Goal: Information Seeking & Learning: Compare options

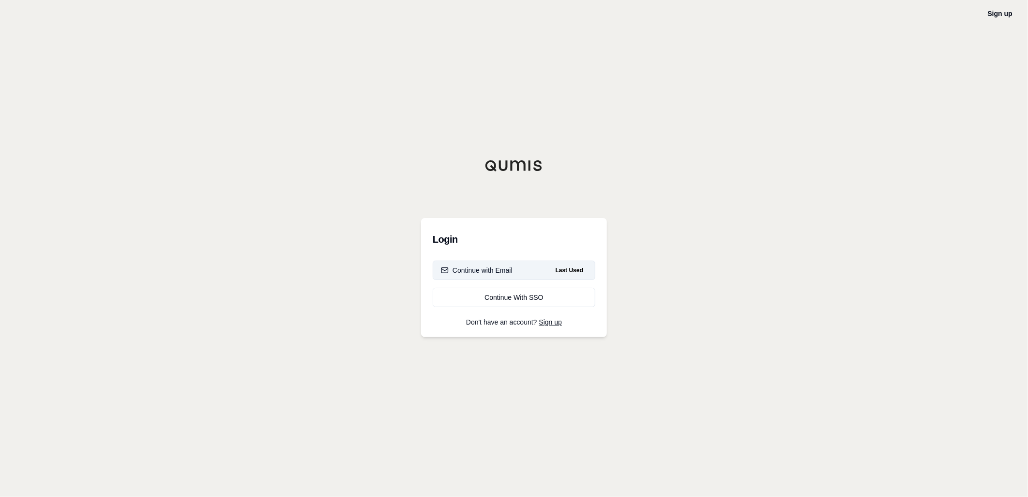
click at [473, 267] on div "Continue with Email" at bounding box center [477, 270] width 72 height 10
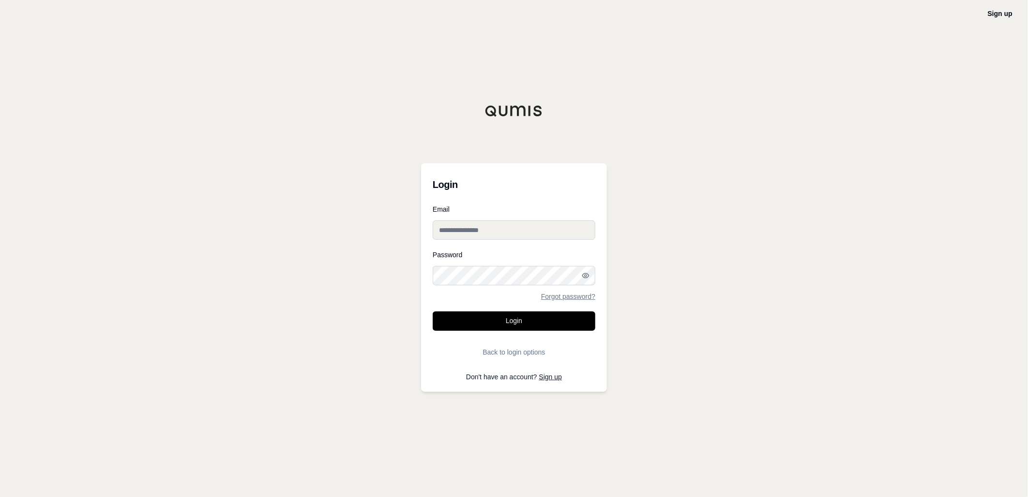
type input "**********"
click at [478, 323] on button "Login" at bounding box center [514, 320] width 163 height 19
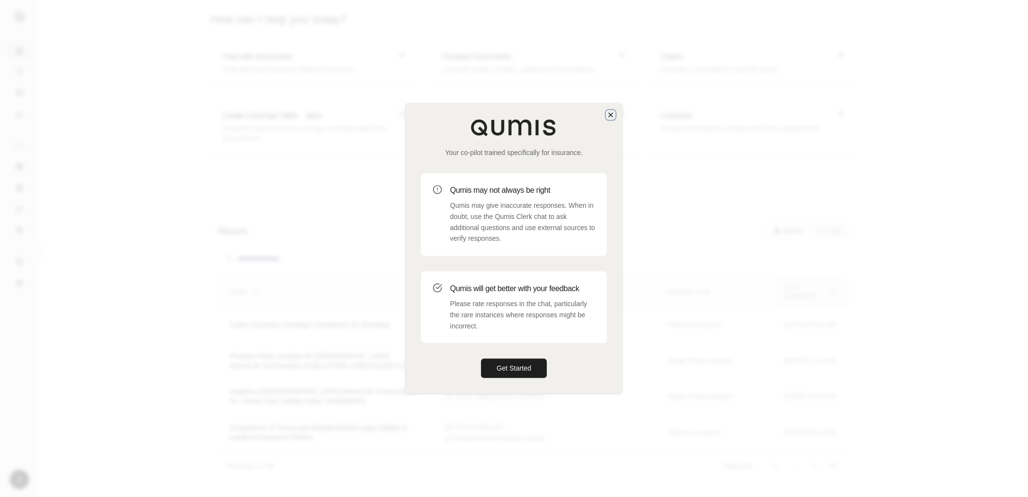
click at [611, 116] on icon "button" at bounding box center [611, 115] width 8 height 8
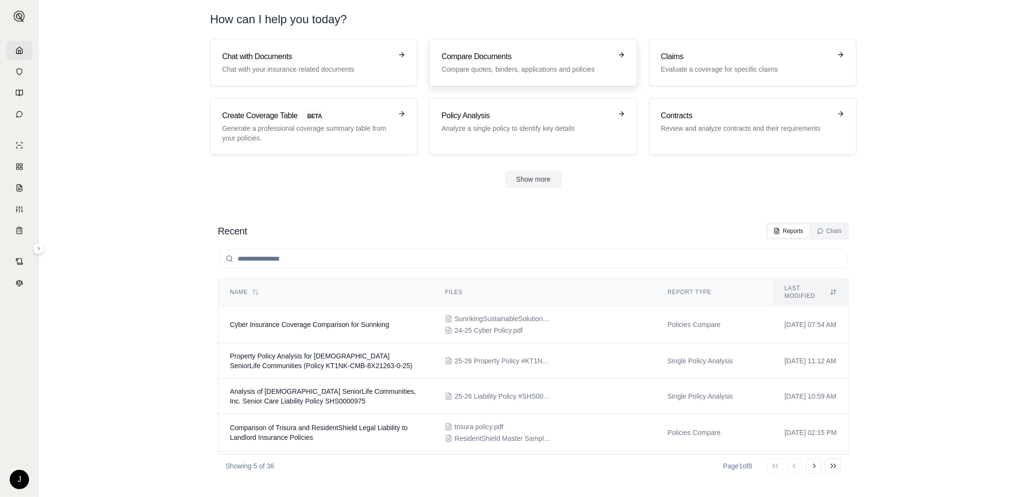
click at [472, 60] on h3 "Compare Documents" at bounding box center [526, 57] width 170 height 12
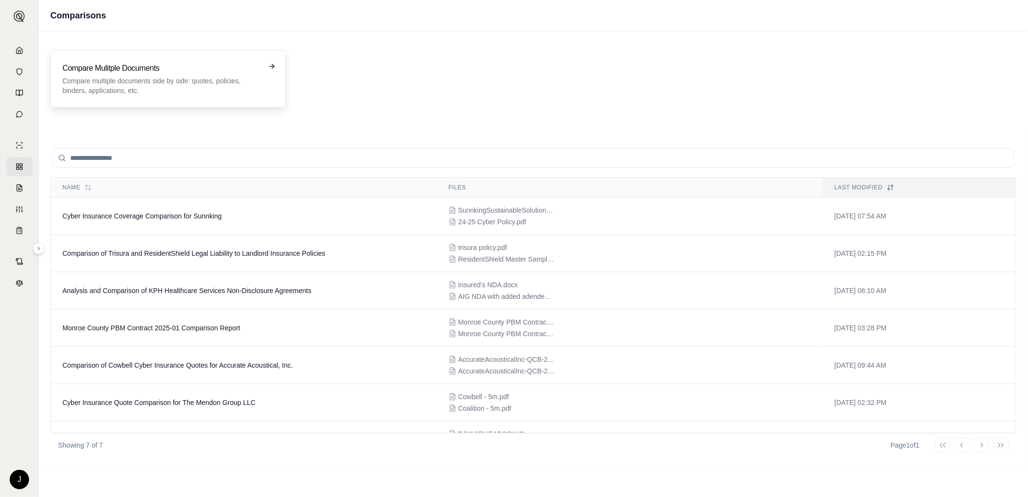
click at [86, 78] on p "Compare multiple documents side by side: quotes, policies, binders, application…" at bounding box center [161, 85] width 198 height 19
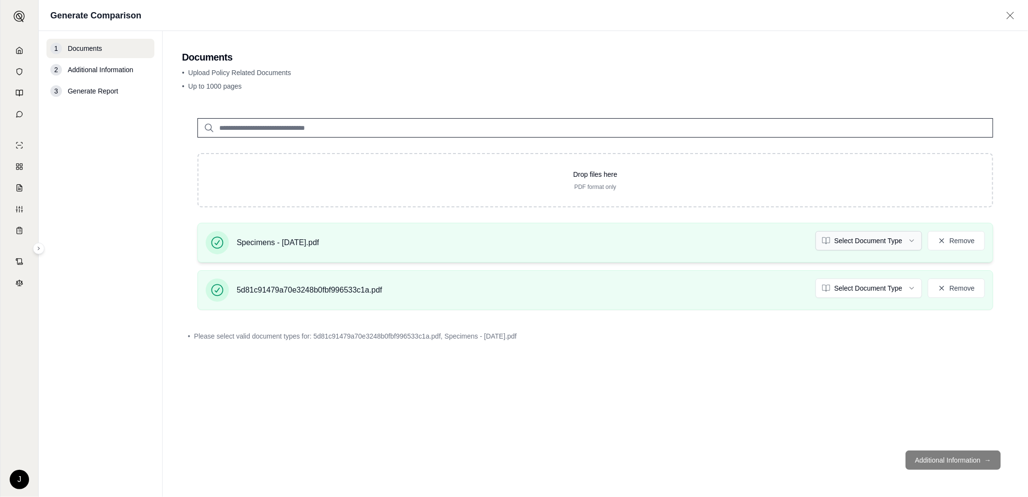
click at [895, 244] on html "J Generate Comparison 1 Documents 2 Additional Information 3 Generate Report Do…" at bounding box center [514, 248] width 1028 height 497
click at [881, 284] on html "Document type updated successfully J Generate Comparison 1 Documents 2 Addition…" at bounding box center [514, 248] width 1028 height 497
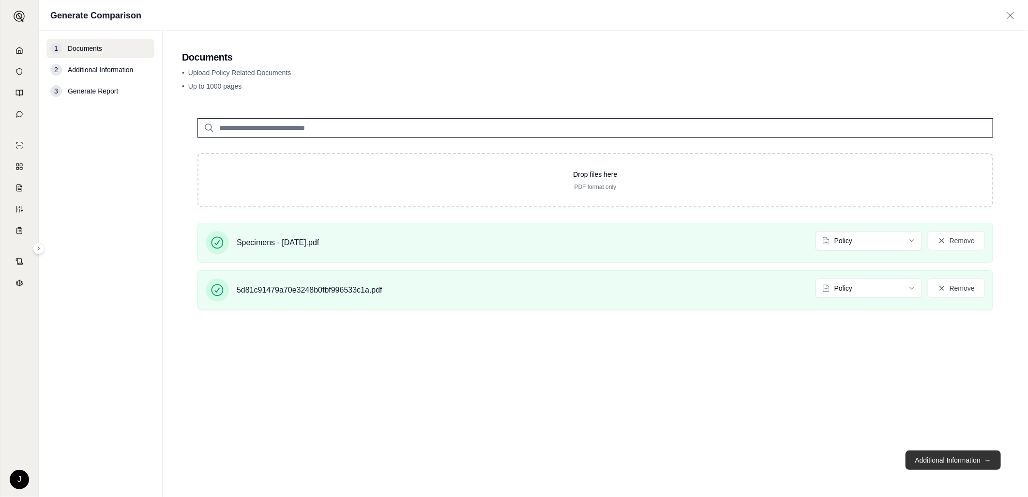
click at [932, 454] on button "Additional Information →" at bounding box center [953, 459] width 95 height 19
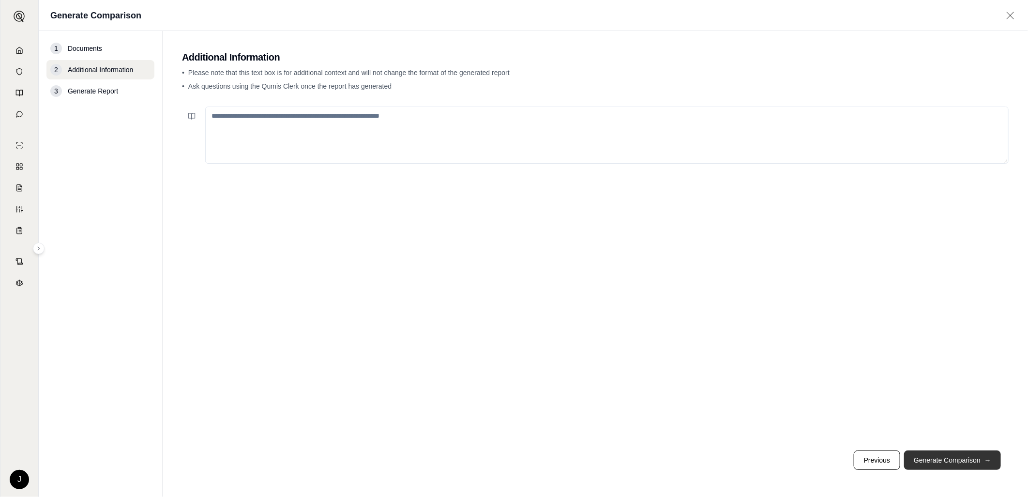
click at [927, 460] on button "Generate Comparison →" at bounding box center [952, 459] width 97 height 19
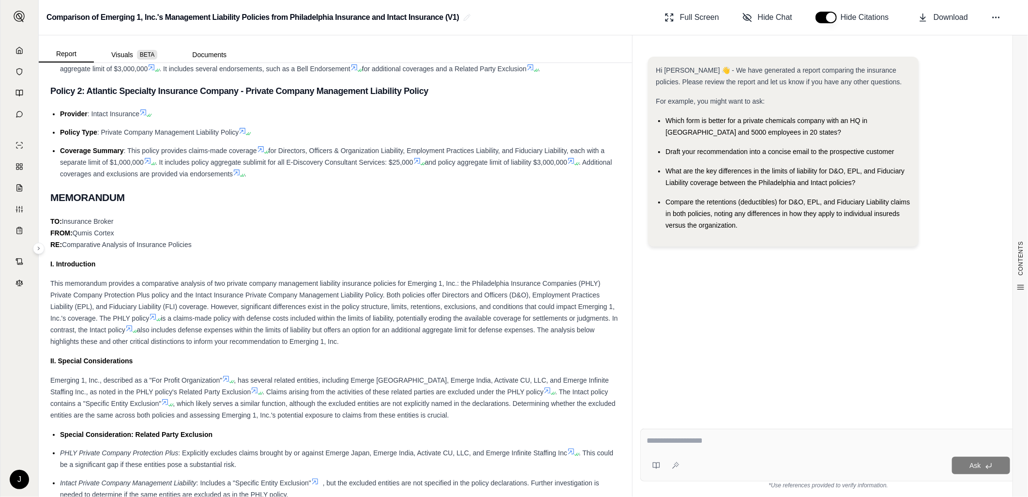
scroll to position [430, 0]
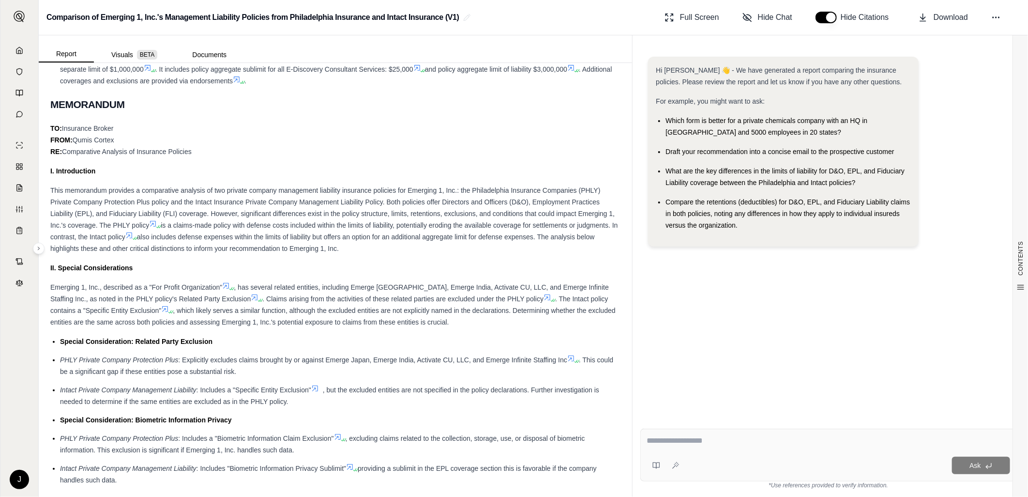
click at [341, 326] on span ", which likely serves a similar function, although the excluded entities are no…" at bounding box center [332, 315] width 565 height 19
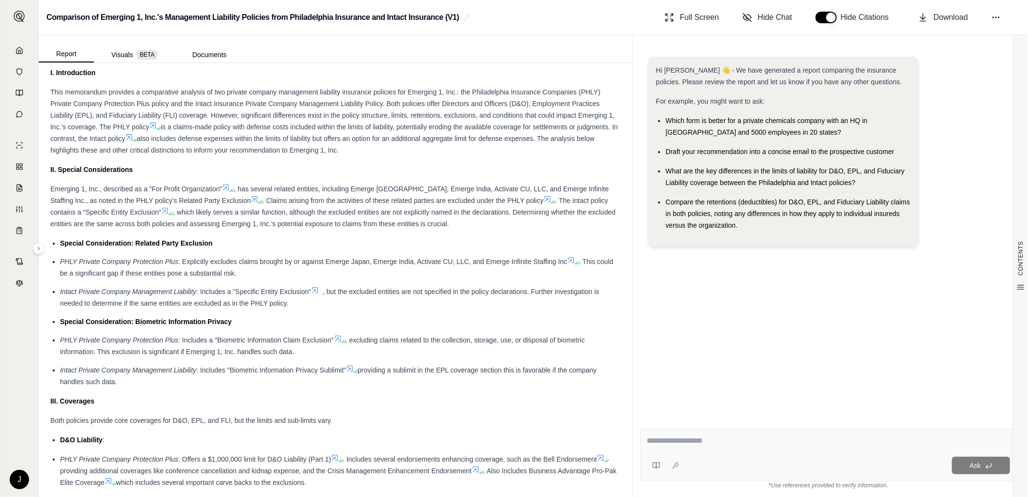
scroll to position [538, 0]
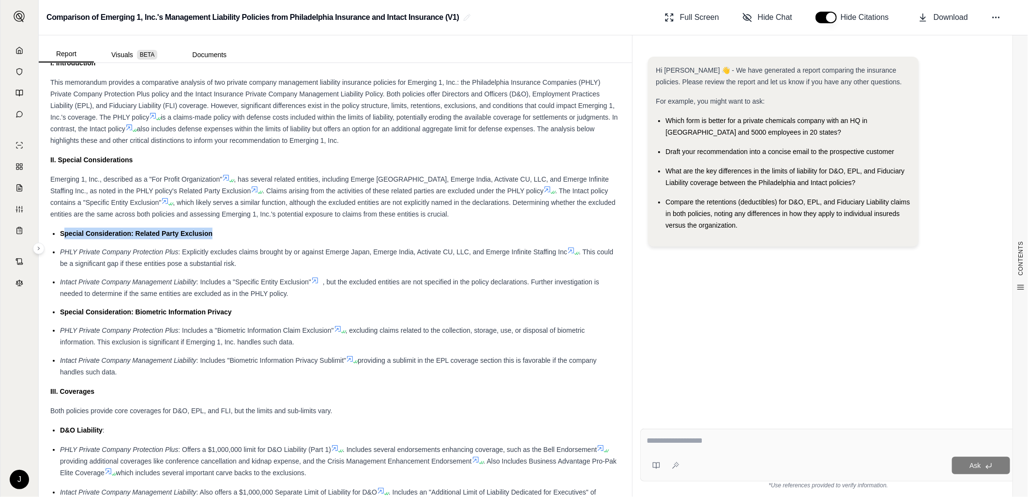
drag, startPoint x: 63, startPoint y: 233, endPoint x: 212, endPoint y: 233, distance: 149.1
click at [212, 233] on span "Special Consideration: Related Party Exclusion" at bounding box center [136, 233] width 152 height 8
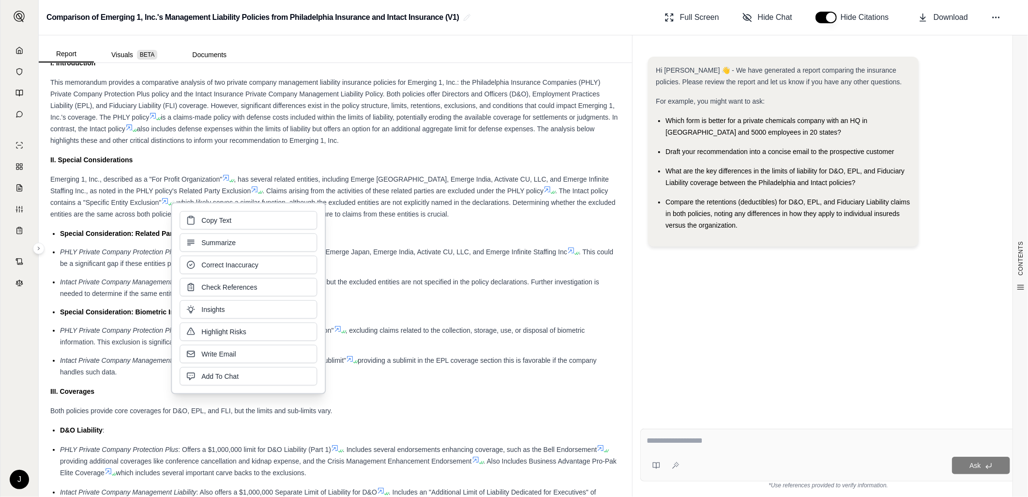
click at [436, 309] on li "Special Consideration: Biometric Information Privacy" at bounding box center [340, 312] width 560 height 12
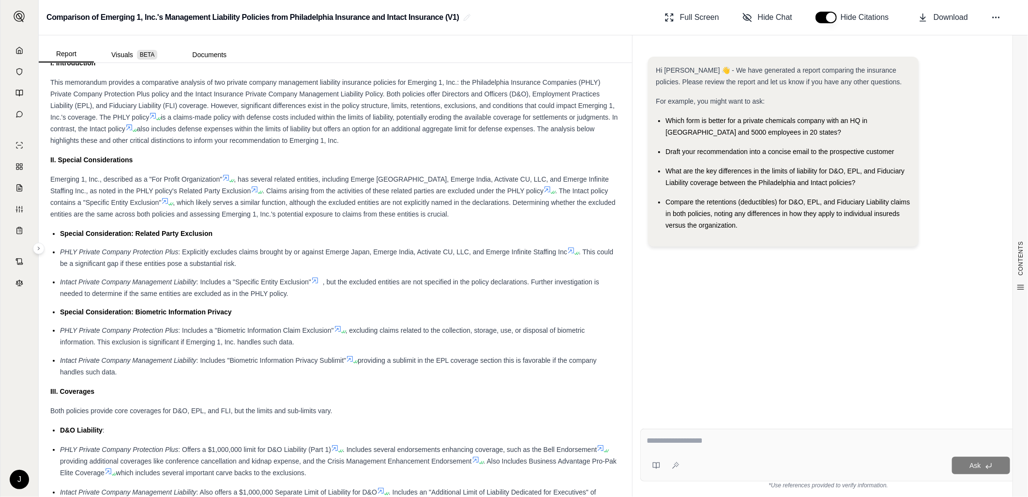
click at [63, 235] on span "Special Consideration: Related Party Exclusion" at bounding box center [136, 233] width 152 height 8
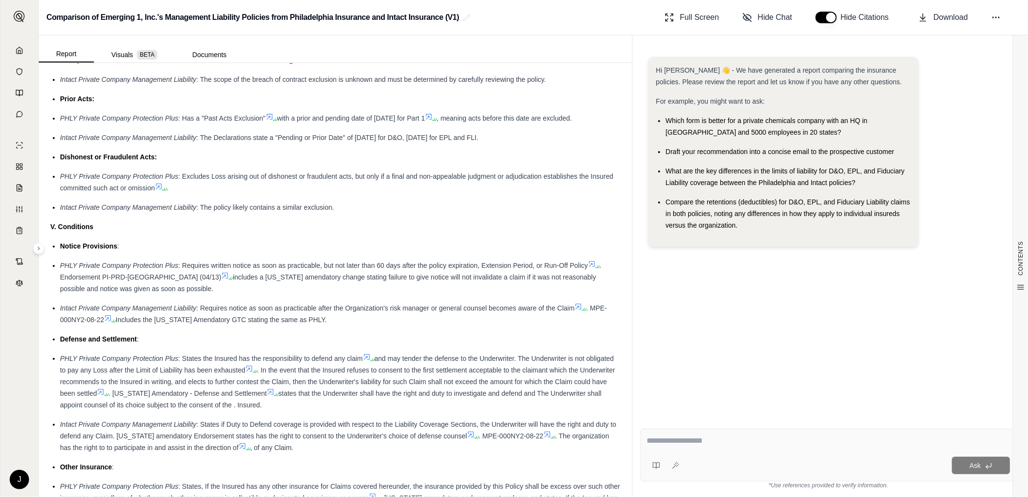
scroll to position [1398, 0]
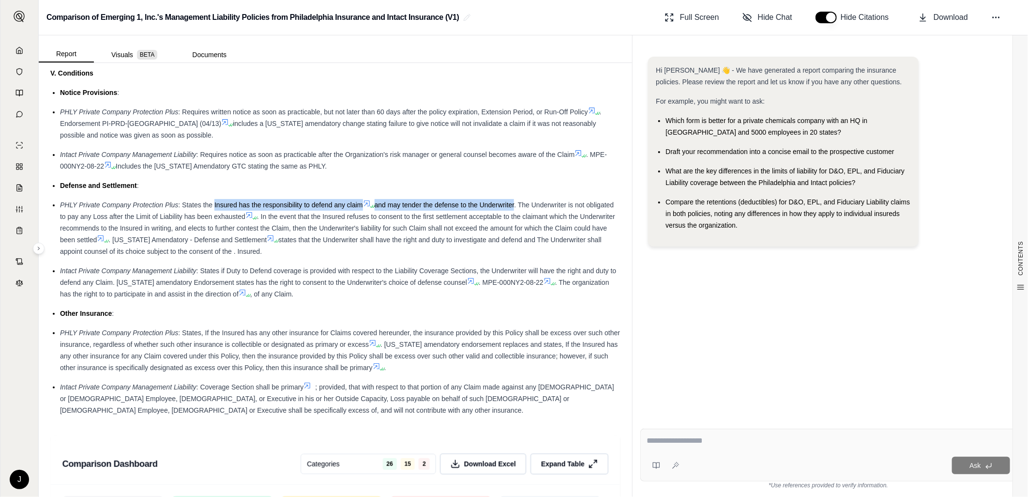
drag, startPoint x: 214, startPoint y: 211, endPoint x: 516, endPoint y: 212, distance: 302.5
click at [516, 212] on div "PHLY Private Company Protection Plus : States the Insured has the responsibilit…" at bounding box center [340, 228] width 560 height 58
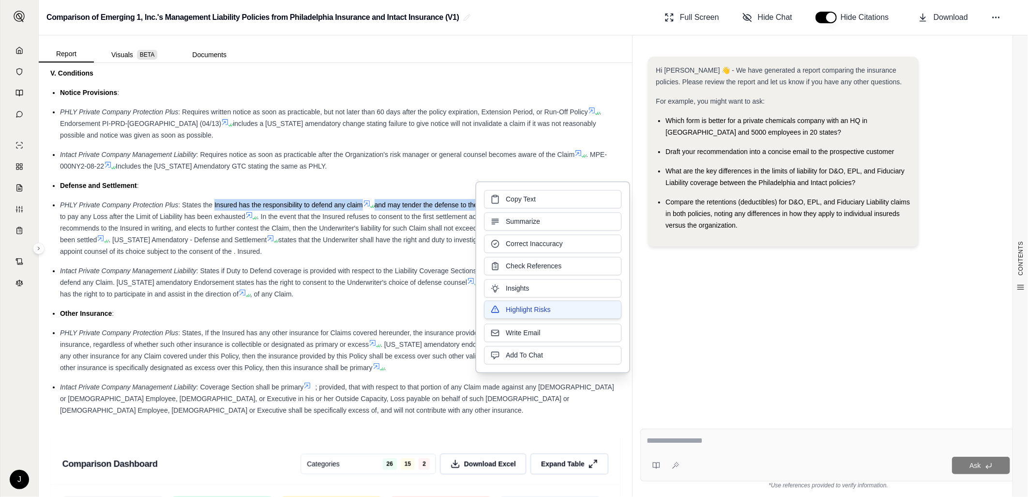
click at [507, 311] on span "Highlight Risks" at bounding box center [528, 309] width 45 height 10
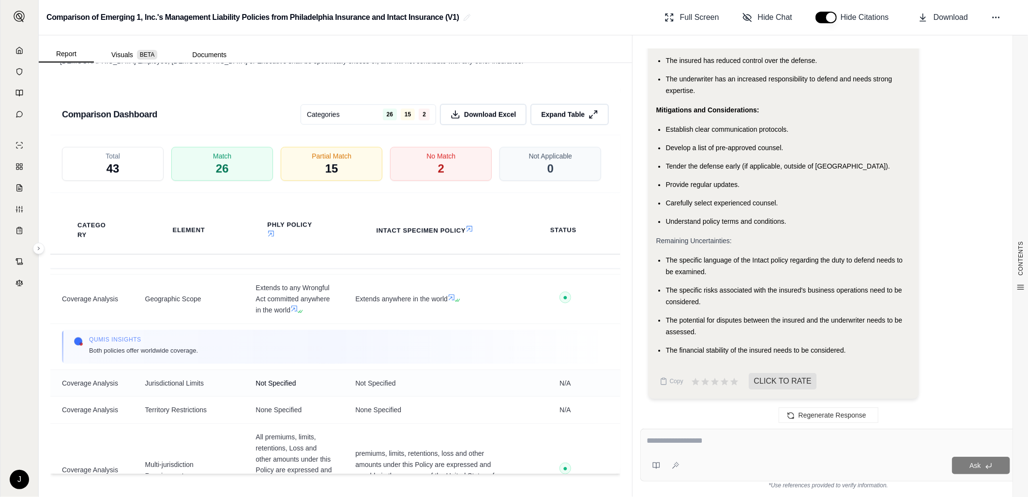
scroll to position [484, 0]
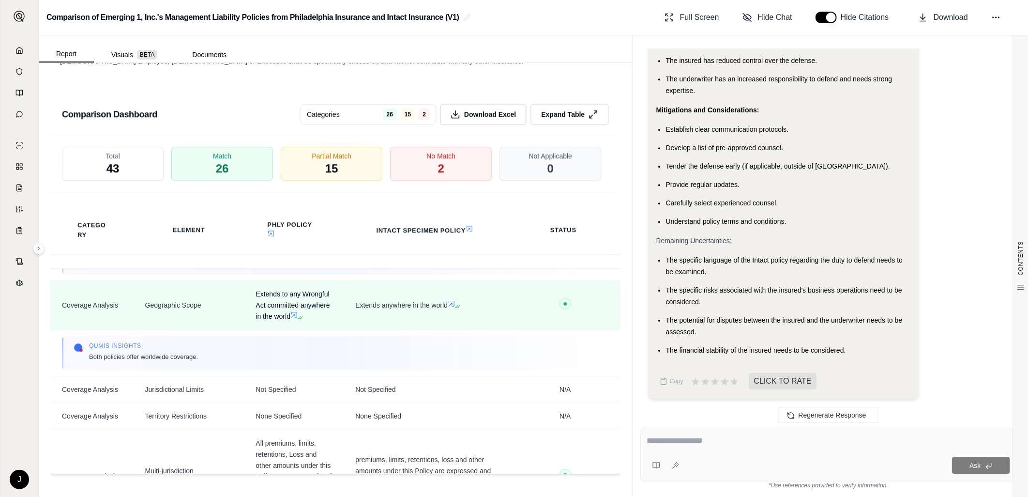
click at [290, 318] on icon at bounding box center [294, 315] width 8 height 8
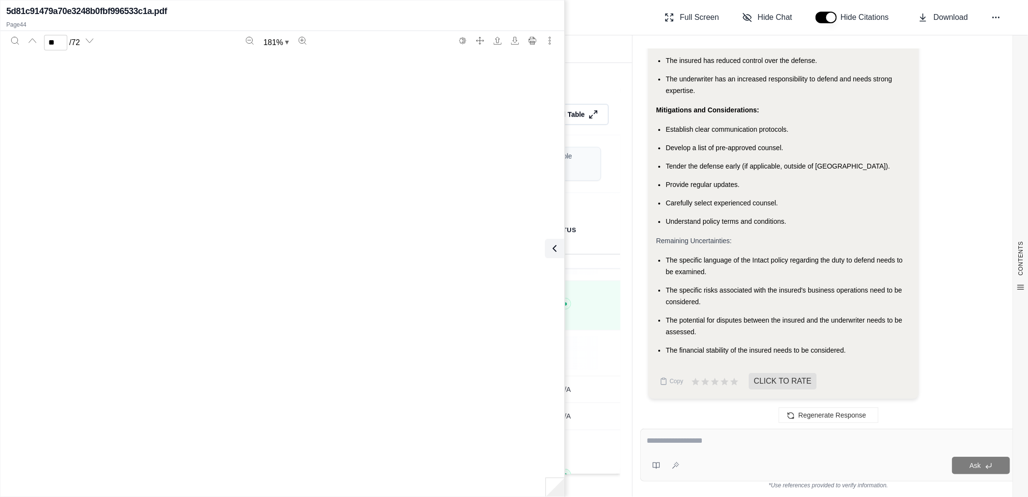
type input "**"
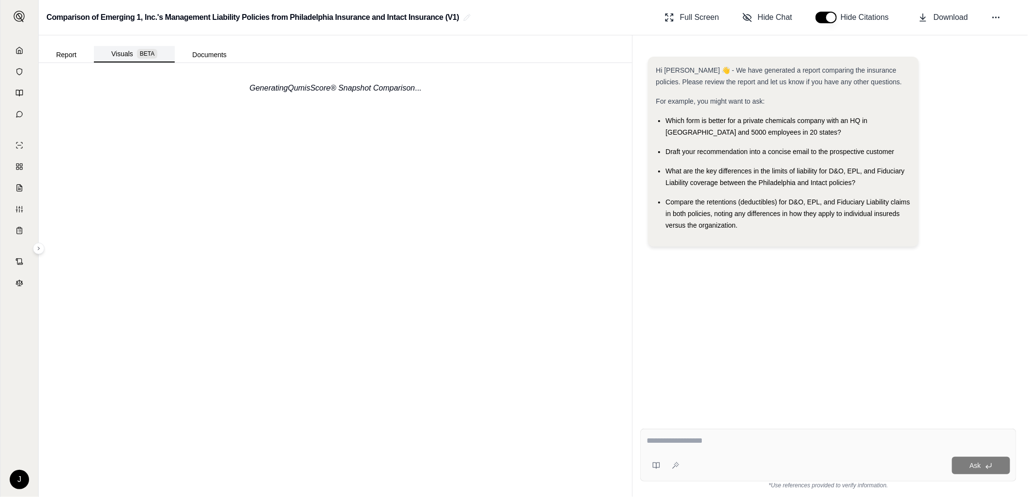
click at [114, 55] on button "Visuals BETA" at bounding box center [134, 54] width 81 height 16
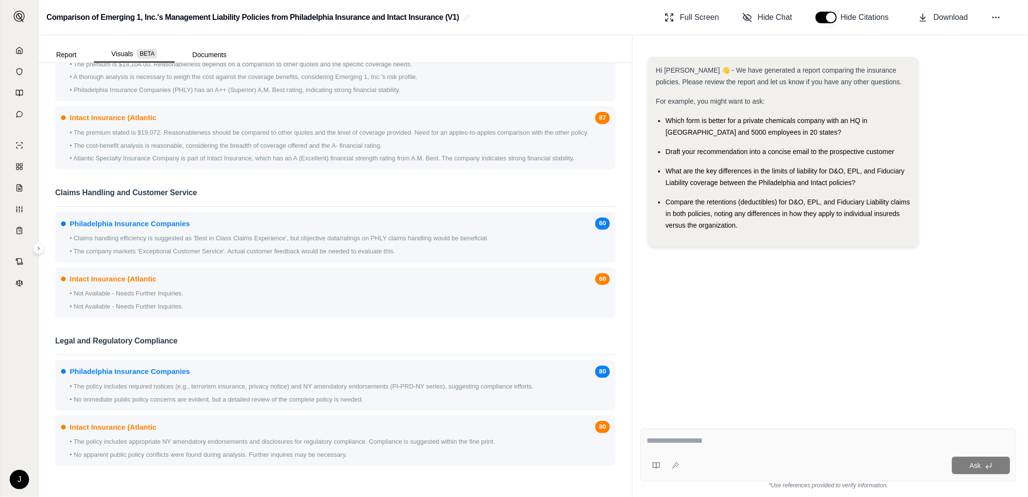
scroll to position [1187, 0]
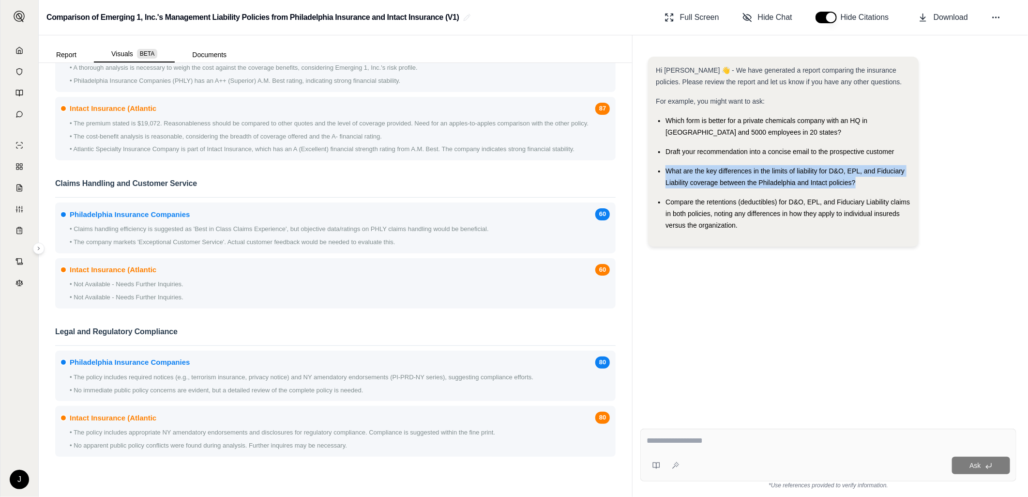
drag, startPoint x: 667, startPoint y: 168, endPoint x: 893, endPoint y: 182, distance: 226.0
click at [893, 182] on div "What are the key differences in the limits of liability for D&O, EPL, and Fiduc…" at bounding box center [788, 176] width 245 height 23
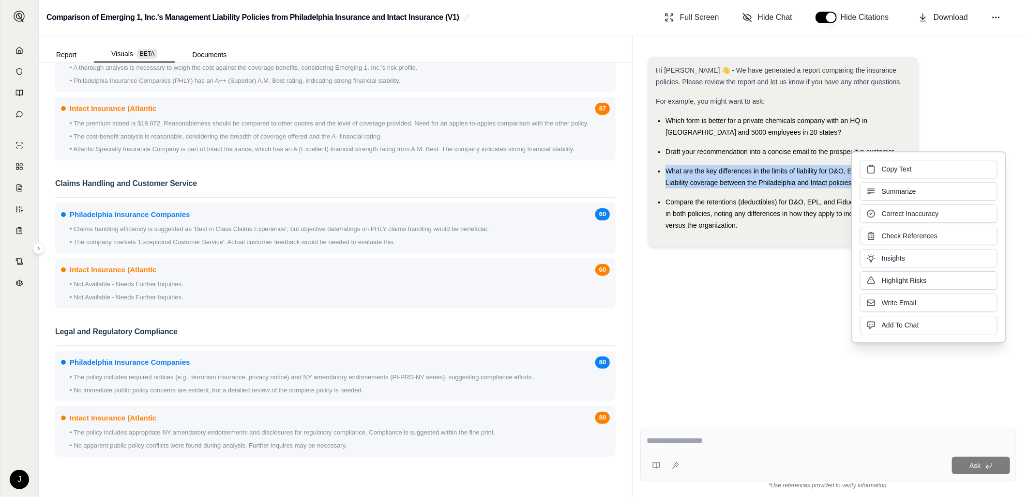
drag, startPoint x: 893, startPoint y: 182, endPoint x: 801, endPoint y: 169, distance: 92.8
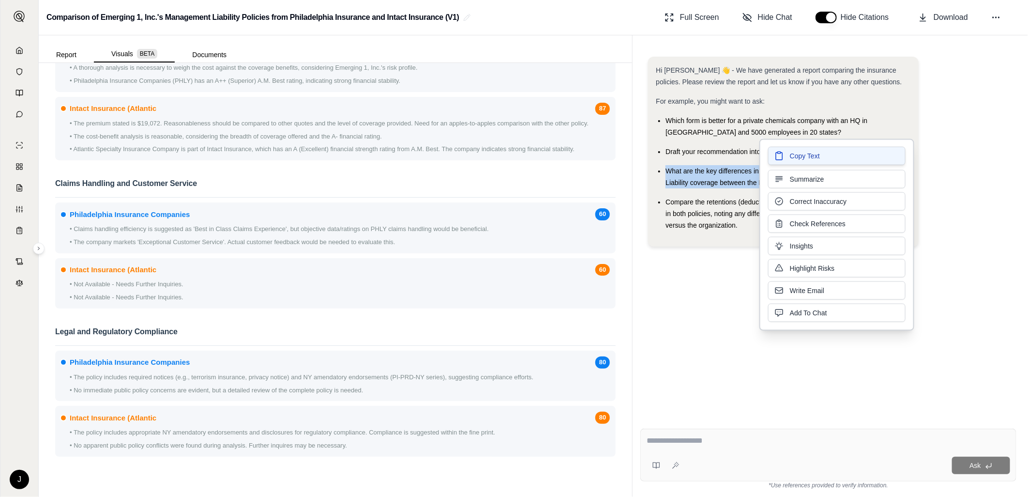
drag, startPoint x: 801, startPoint y: 169, endPoint x: 795, endPoint y: 159, distance: 12.1
click at [795, 159] on span "Copy Text" at bounding box center [805, 156] width 30 height 10
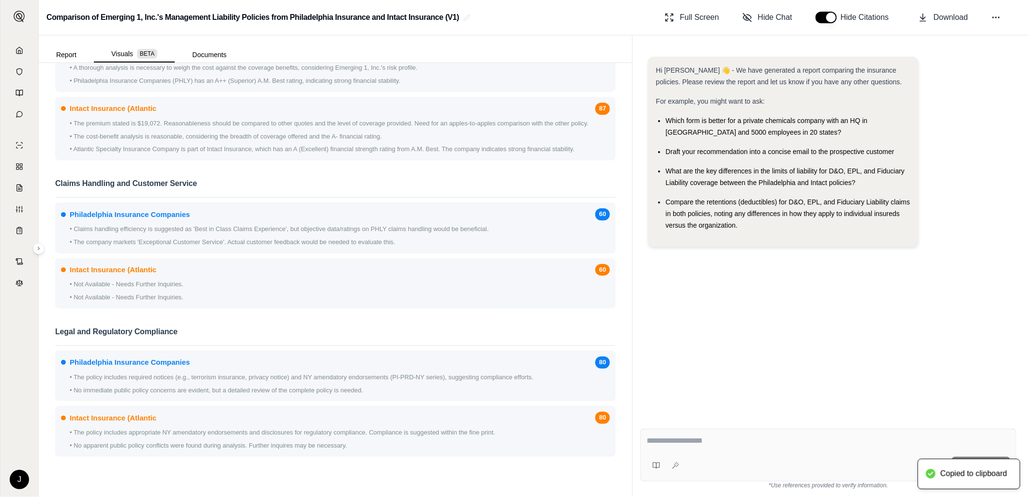
click at [684, 446] on div at bounding box center [828, 442] width 363 height 15
click at [670, 446] on textarea at bounding box center [828, 441] width 363 height 12
paste textarea "**********"
type textarea "**********"
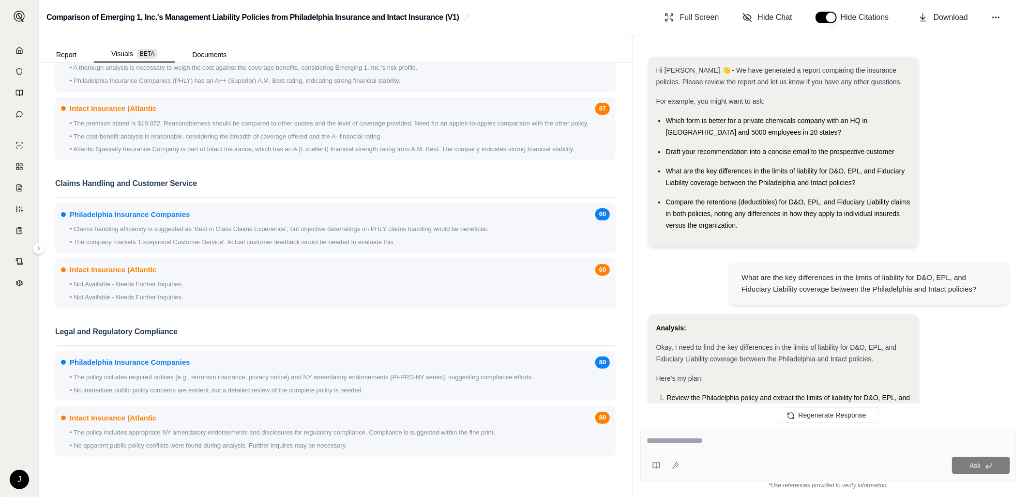
scroll to position [1185, 0]
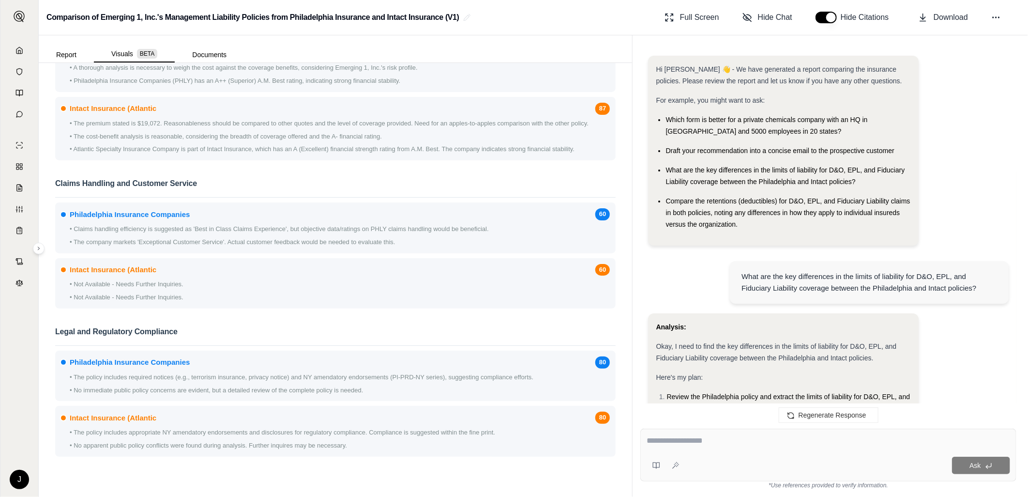
scroll to position [0, 0]
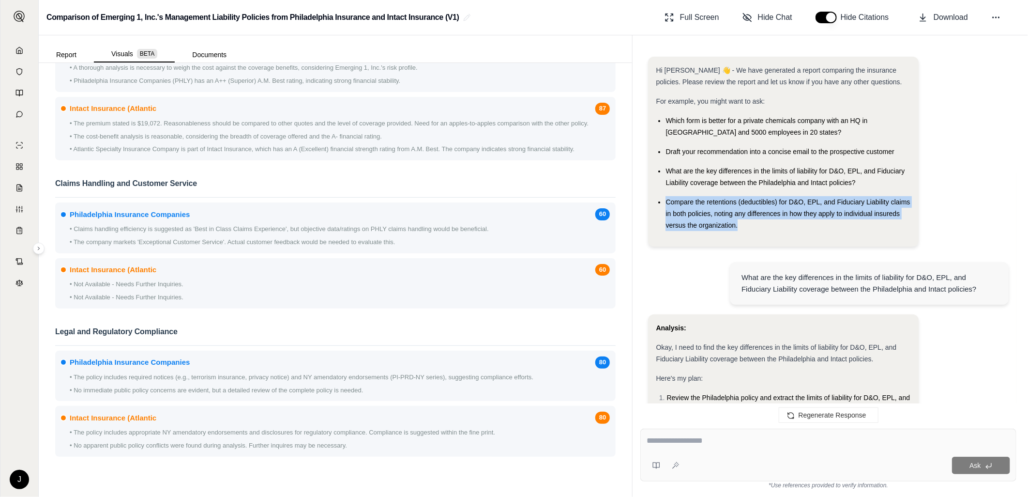
drag, startPoint x: 666, startPoint y: 200, endPoint x: 740, endPoint y: 224, distance: 76.7
click at [740, 224] on div "Compare the retentions (deductibles) for D&O, EPL, and Fiduciary Liability clai…" at bounding box center [788, 213] width 245 height 35
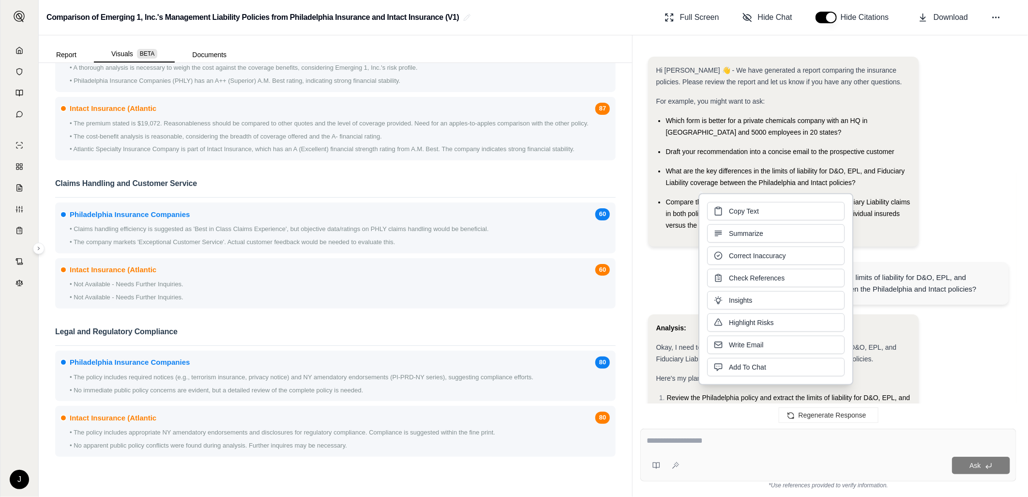
drag, startPoint x: 740, startPoint y: 224, endPoint x: 702, endPoint y: 210, distance: 40.3
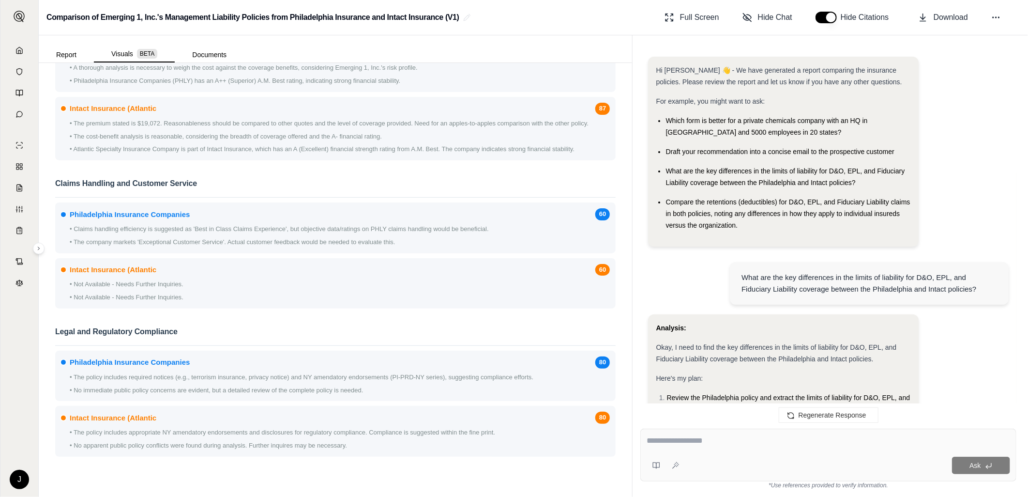
drag, startPoint x: 702, startPoint y: 210, endPoint x: 678, endPoint y: 205, distance: 24.1
drag, startPoint x: 678, startPoint y: 205, endPoint x: 678, endPoint y: 199, distance: 6.3
drag, startPoint x: 678, startPoint y: 199, endPoint x: 669, endPoint y: 210, distance: 14.1
click at [666, 208] on div "Compare the retentions (deductibles) for D&O, EPL, and Fiduciary Liability clai…" at bounding box center [788, 213] width 245 height 35
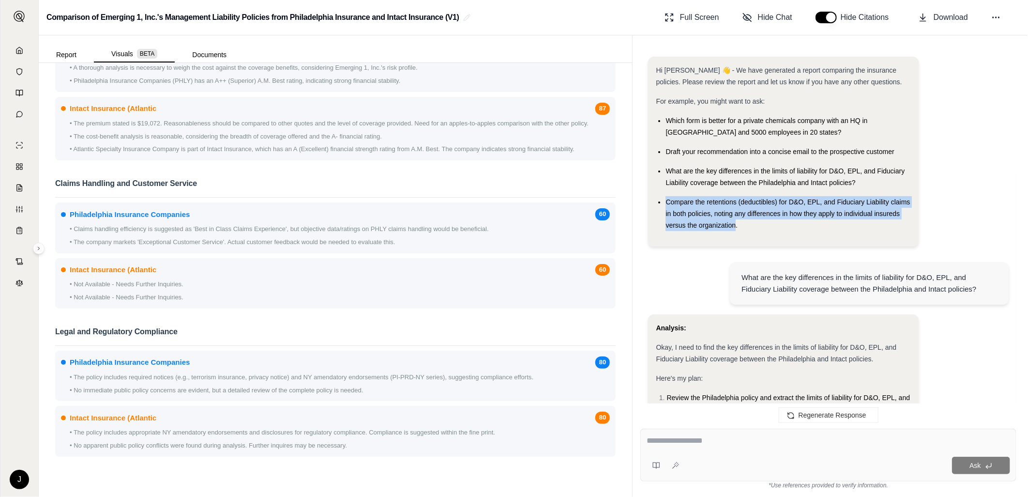
drag, startPoint x: 666, startPoint y: 200, endPoint x: 736, endPoint y: 223, distance: 74.2
click at [736, 223] on span "Compare the retentions (deductibles) for D&O, EPL, and Fiduciary Liability clai…" at bounding box center [788, 213] width 244 height 31
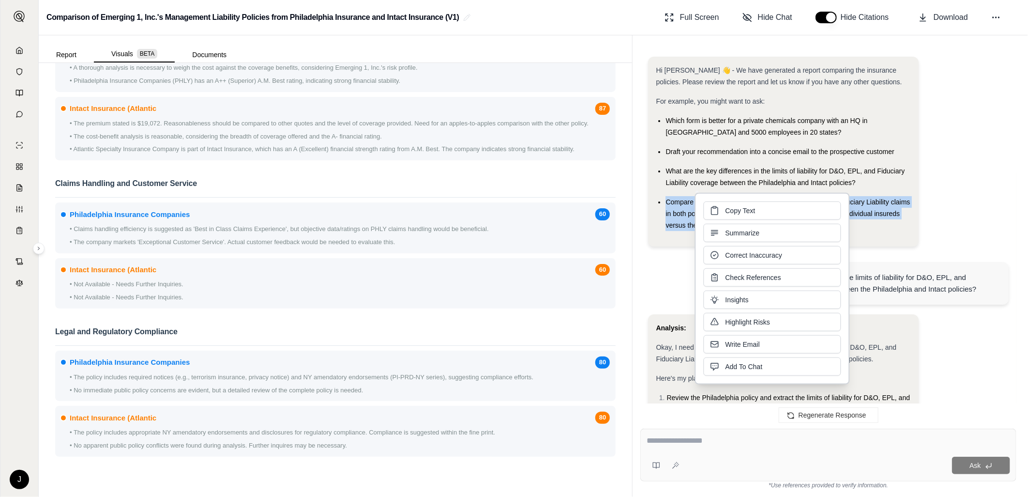
drag, startPoint x: 736, startPoint y: 223, endPoint x: 722, endPoint y: 209, distance: 19.9
click at [722, 209] on button "Copy Text" at bounding box center [772, 210] width 137 height 18
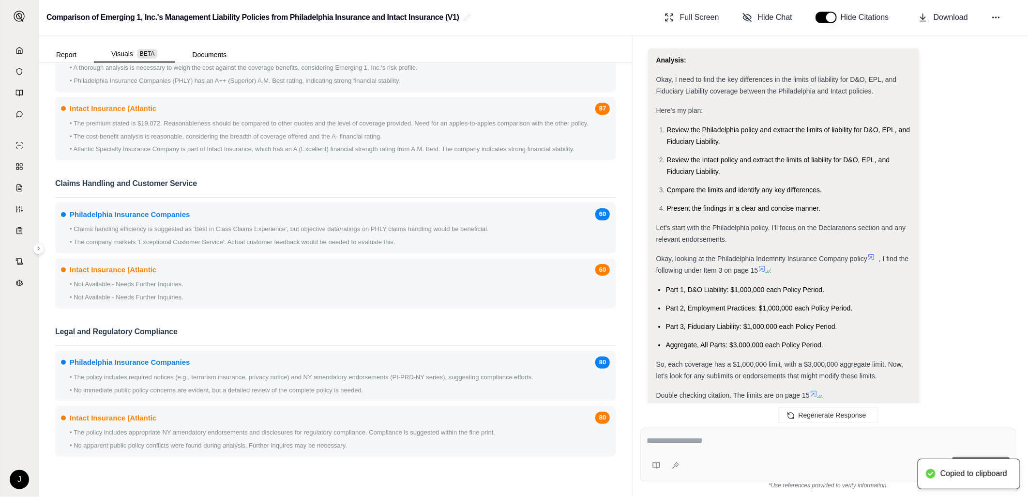
scroll to position [269, 0]
click at [703, 475] on div "Ask" at bounding box center [828, 464] width 363 height 19
click at [705, 450] on div "Ask" at bounding box center [828, 454] width 376 height 53
paste textarea "**********"
type textarea "**********"
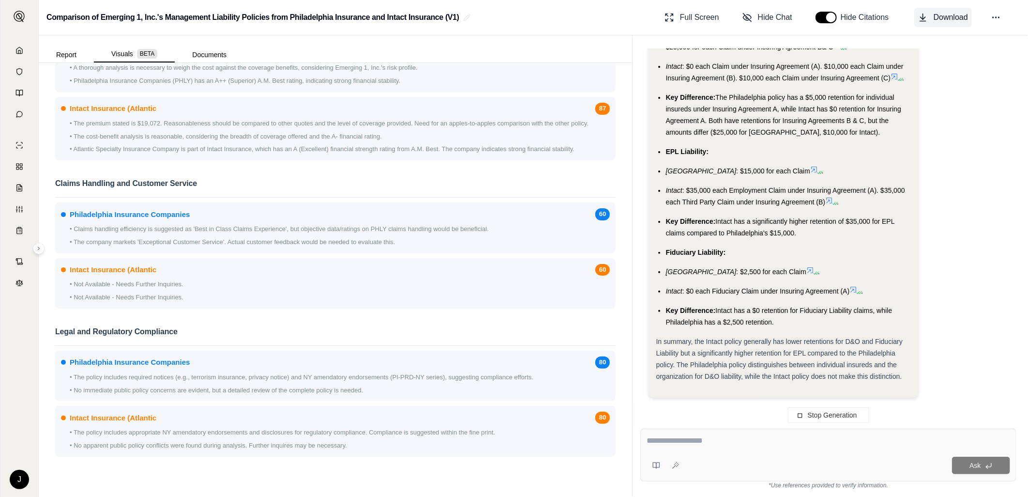
scroll to position [2404, 0]
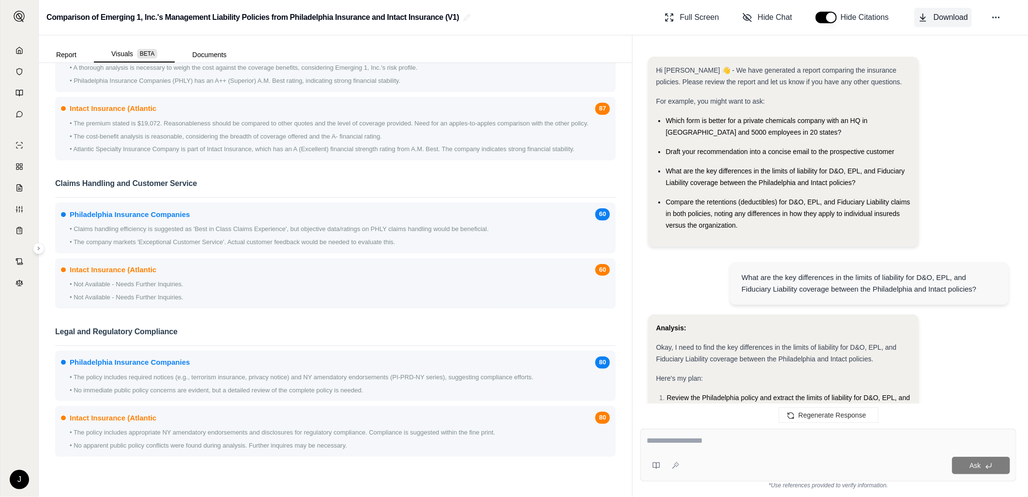
click at [952, 15] on span "Download" at bounding box center [951, 18] width 34 height 12
